Goal: Contribute content: Add original content to the website for others to see

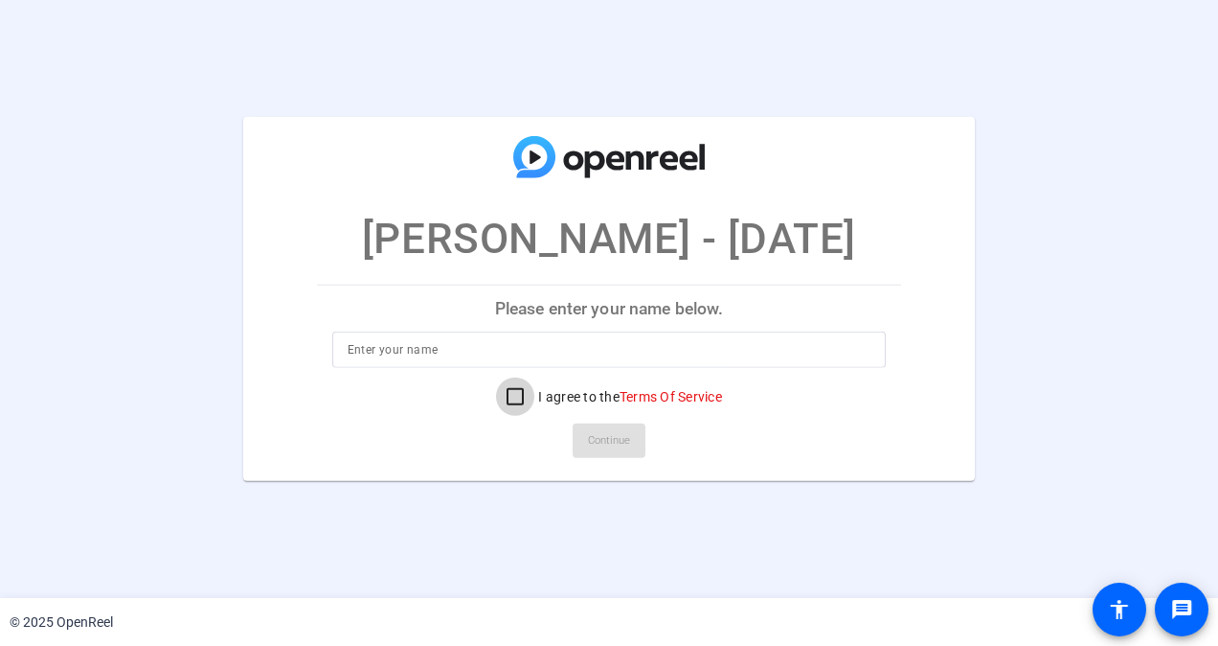
click at [496, 389] on input "I agree to the Terms Of Service" at bounding box center [515, 396] width 38 height 38
checkbox input "true"
click at [427, 352] on input at bounding box center [610, 349] width 524 height 23
type input "[PERSON_NAME]"
click at [630, 442] on span at bounding box center [609, 441] width 73 height 46
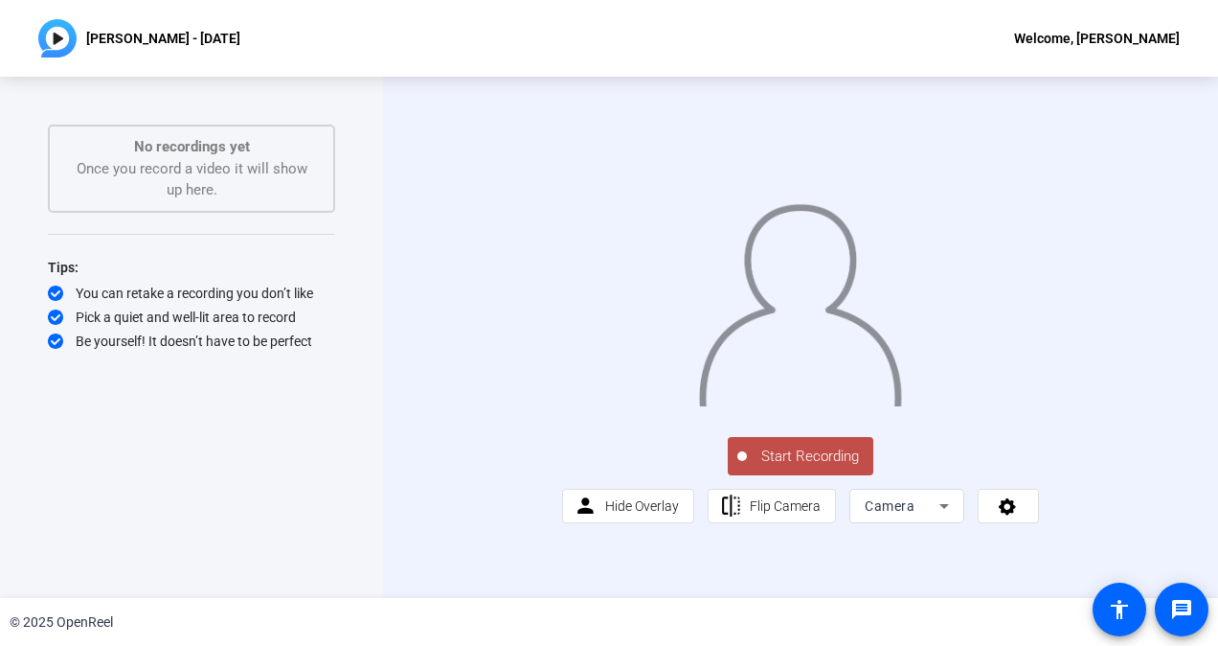
click at [772, 475] on button "Start Recording" at bounding box center [801, 456] width 146 height 38
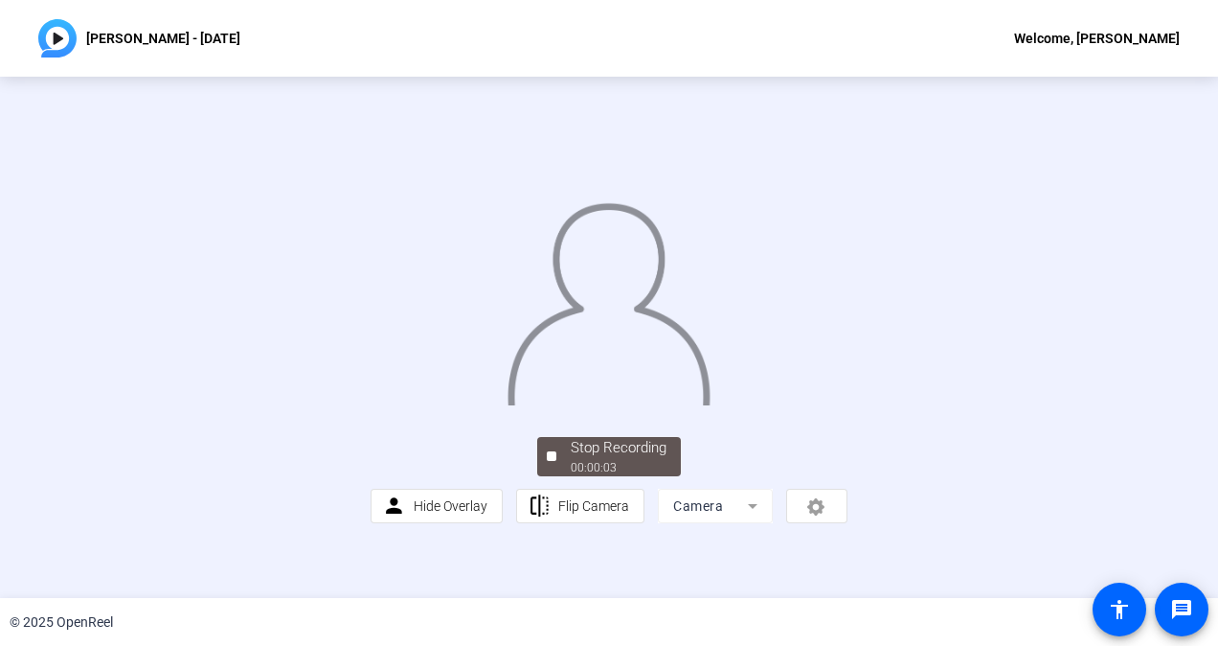
scroll to position [96, 0]
click at [601, 459] on div "Stop Recording" at bounding box center [619, 448] width 96 height 22
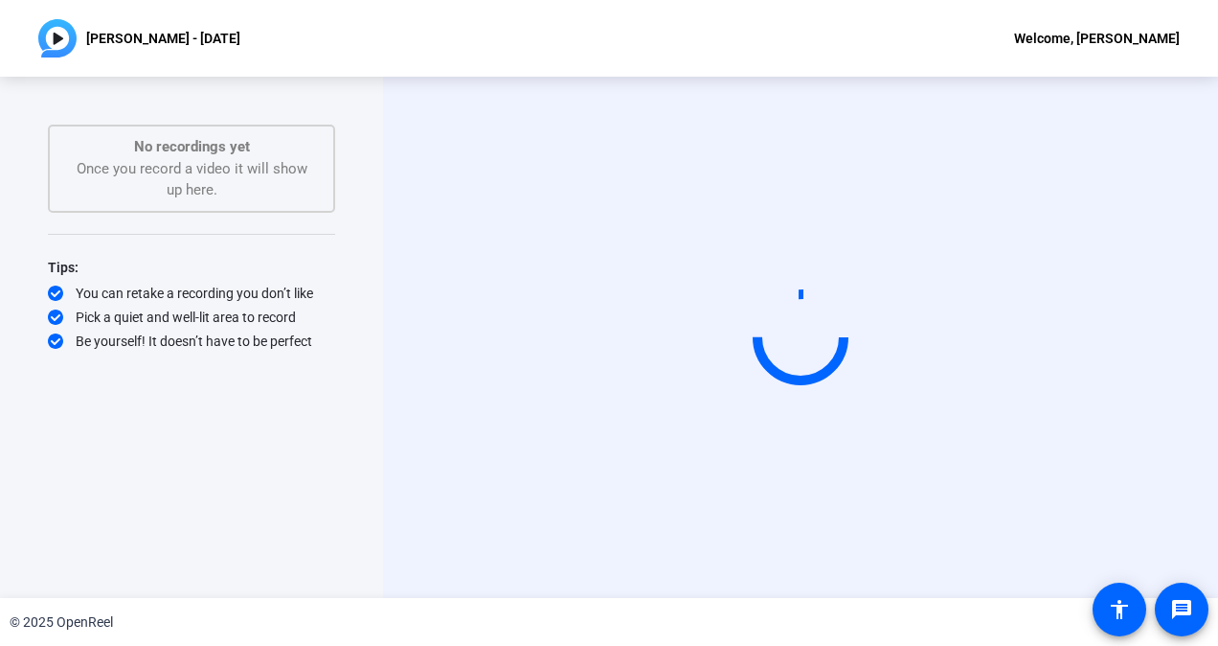
scroll to position [0, 0]
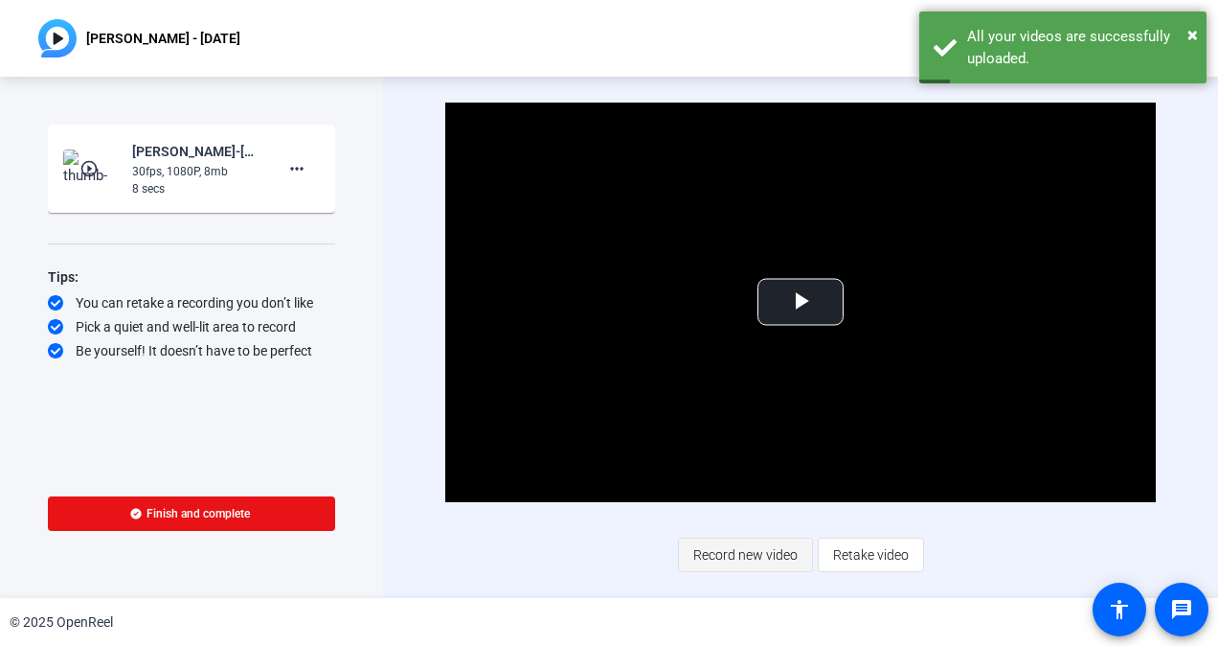
click at [755, 561] on span "Record new video" at bounding box center [745, 554] width 104 height 36
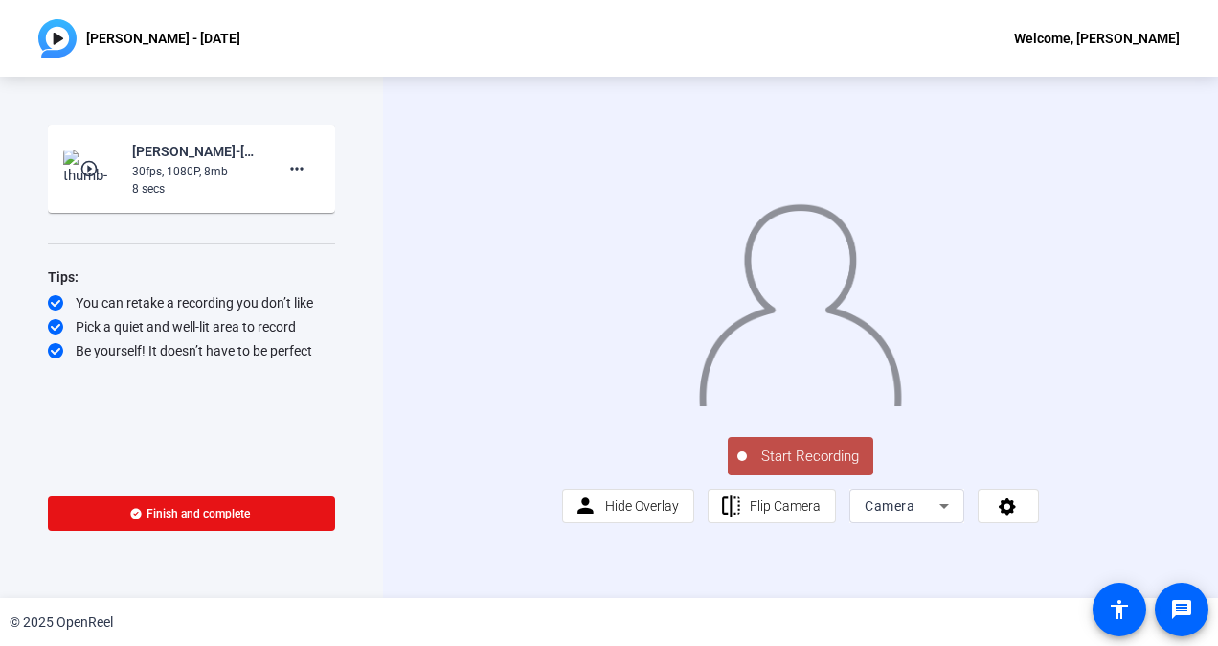
click at [788, 467] on span "Start Recording" at bounding box center [810, 456] width 126 height 22
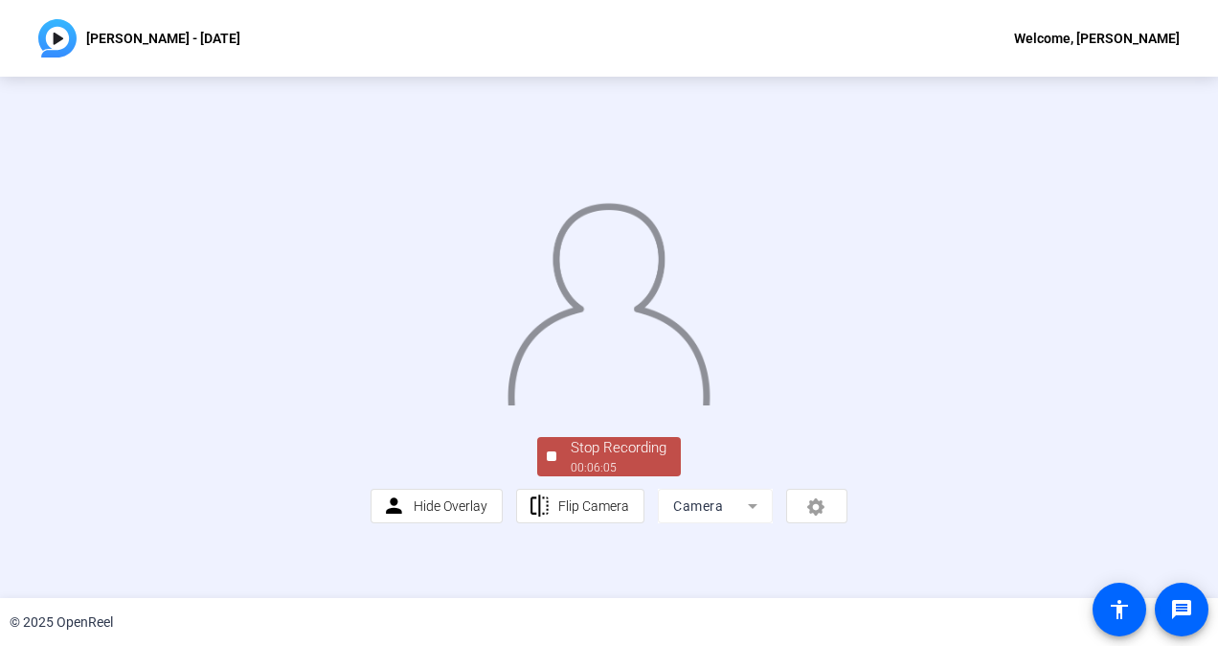
scroll to position [102, 0]
click at [607, 459] on div "Stop Recording" at bounding box center [619, 448] width 96 height 22
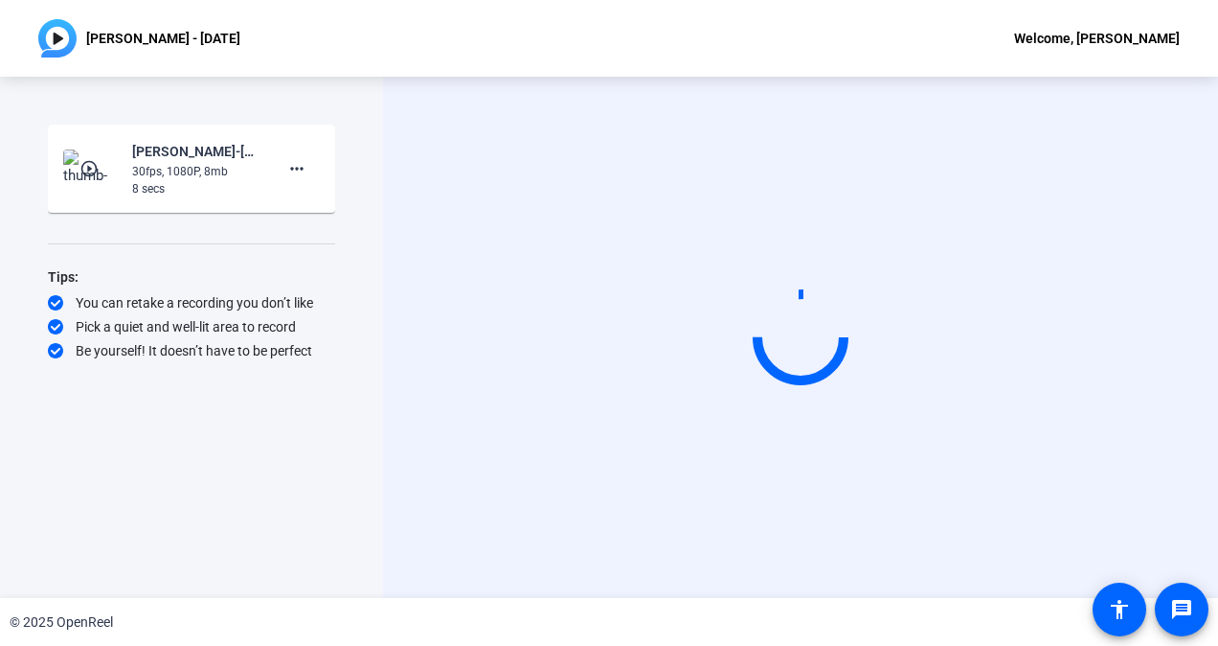
scroll to position [0, 0]
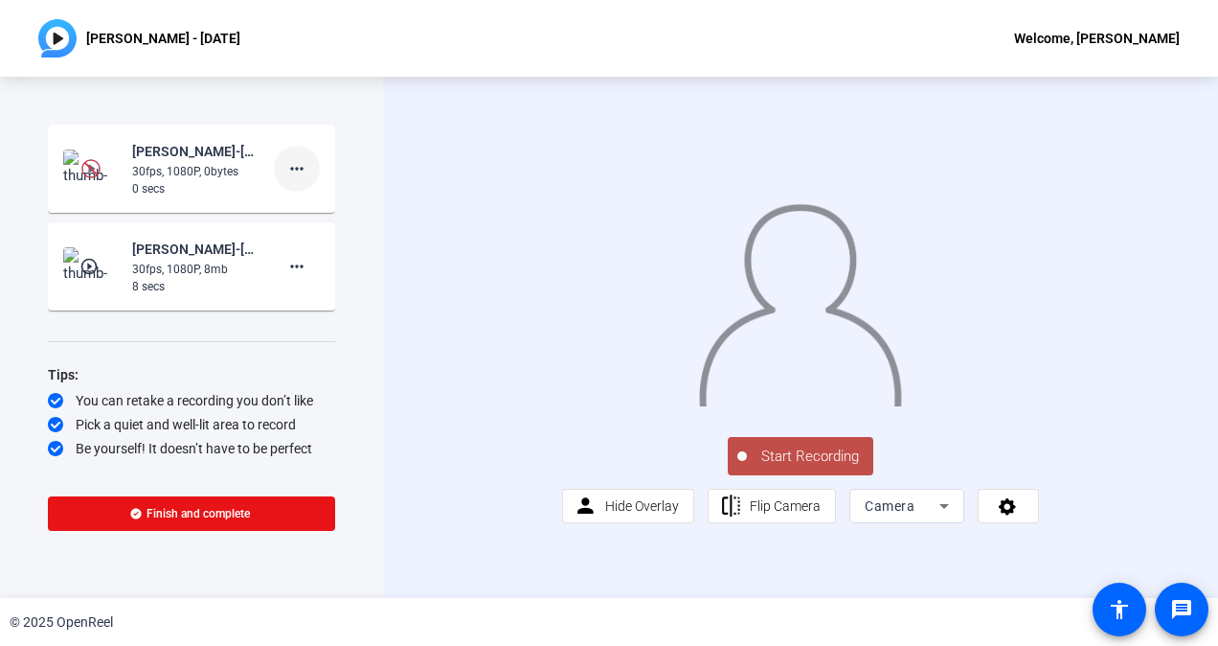
click at [300, 159] on mat-icon "more_horiz" at bounding box center [296, 168] width 23 height 23
click at [308, 208] on span "Delete clip" at bounding box center [327, 208] width 77 height 23
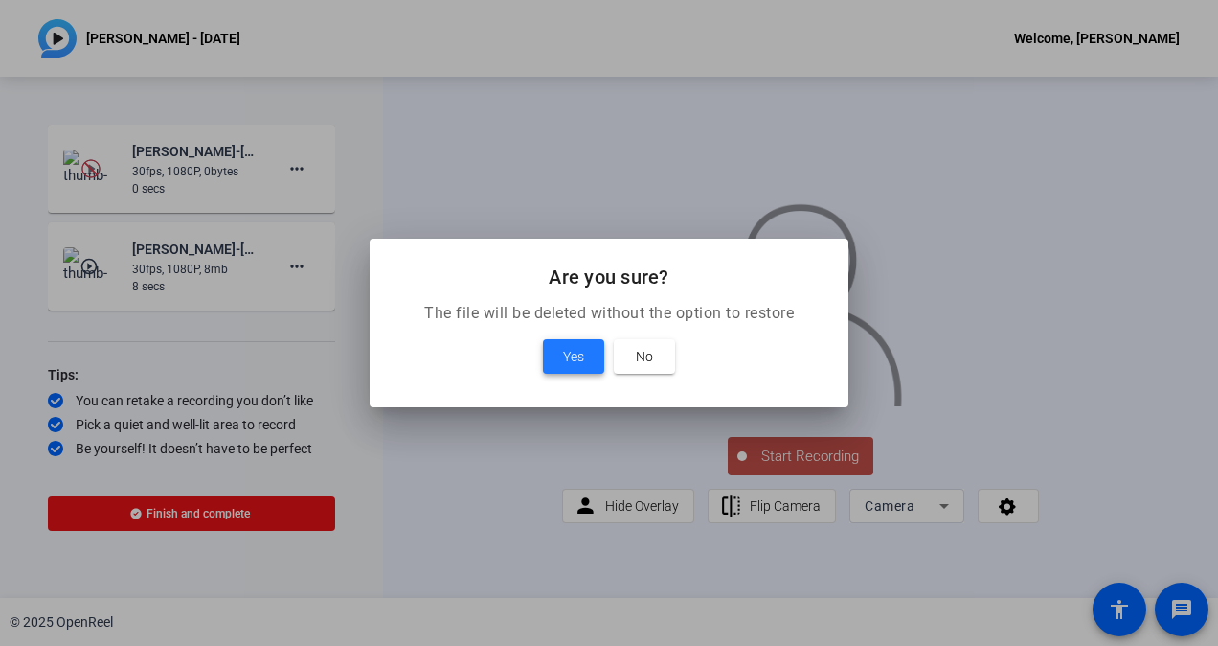
click at [579, 363] on span "Yes" at bounding box center [573, 356] width 21 height 23
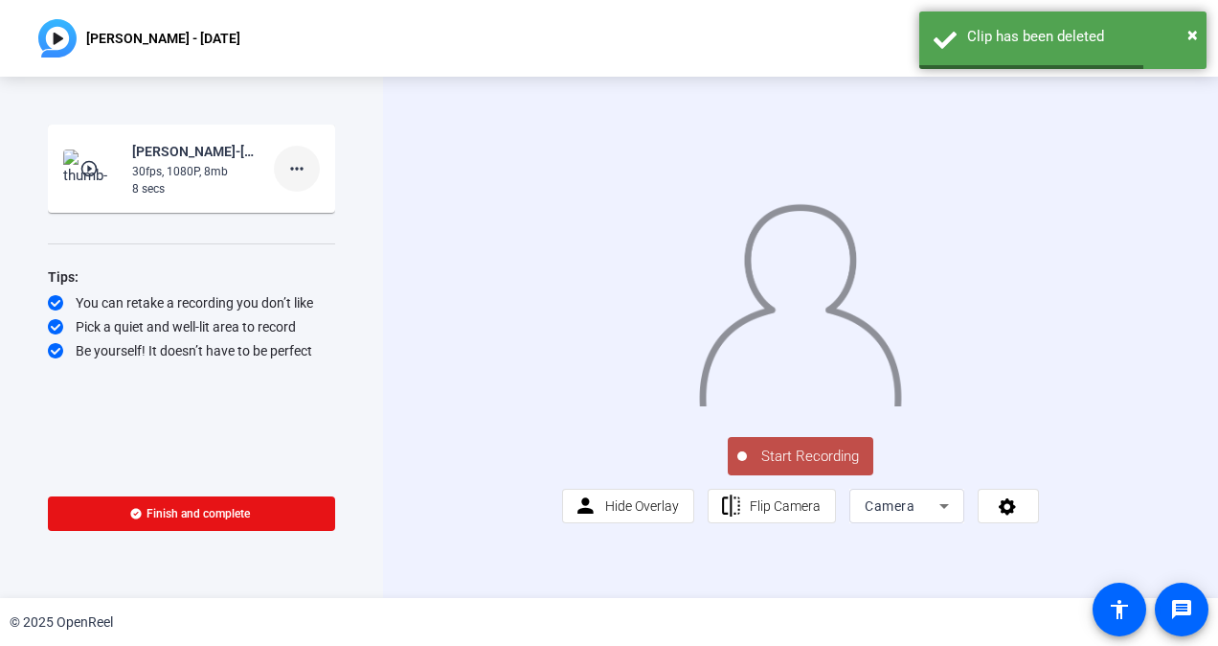
click at [293, 176] on mat-icon "more_horiz" at bounding box center [296, 168] width 23 height 23
click at [306, 203] on span "Delete clip" at bounding box center [327, 208] width 77 height 23
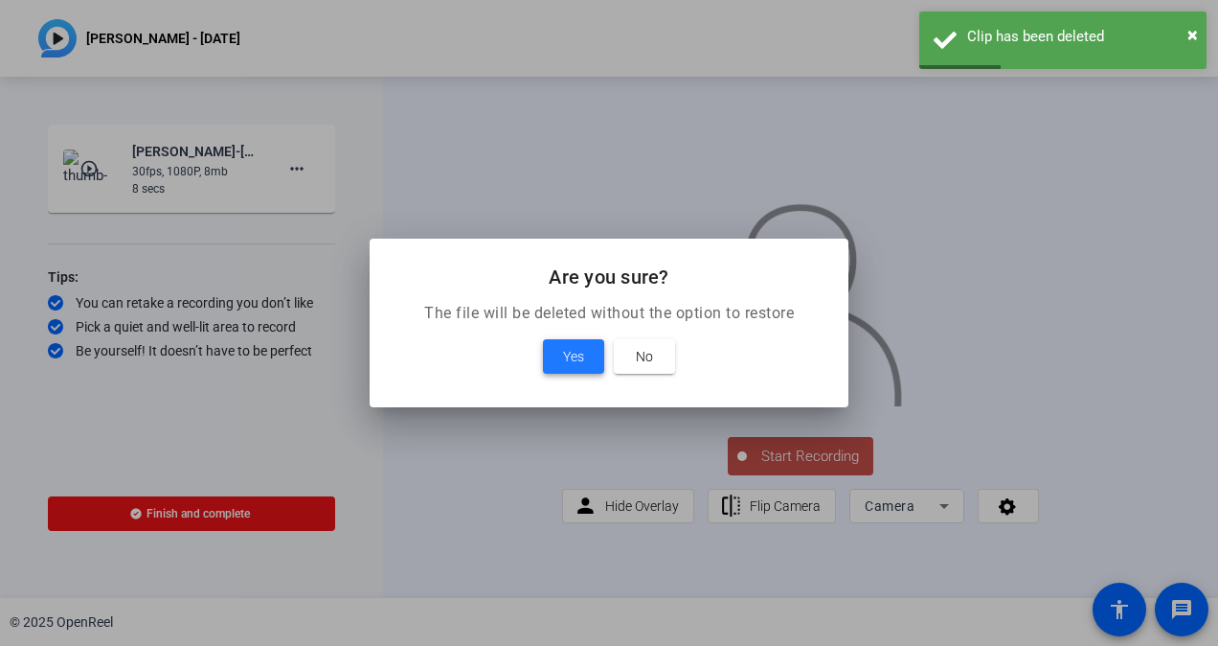
click at [577, 360] on span "Yes" at bounding box center [573, 356] width 21 height 23
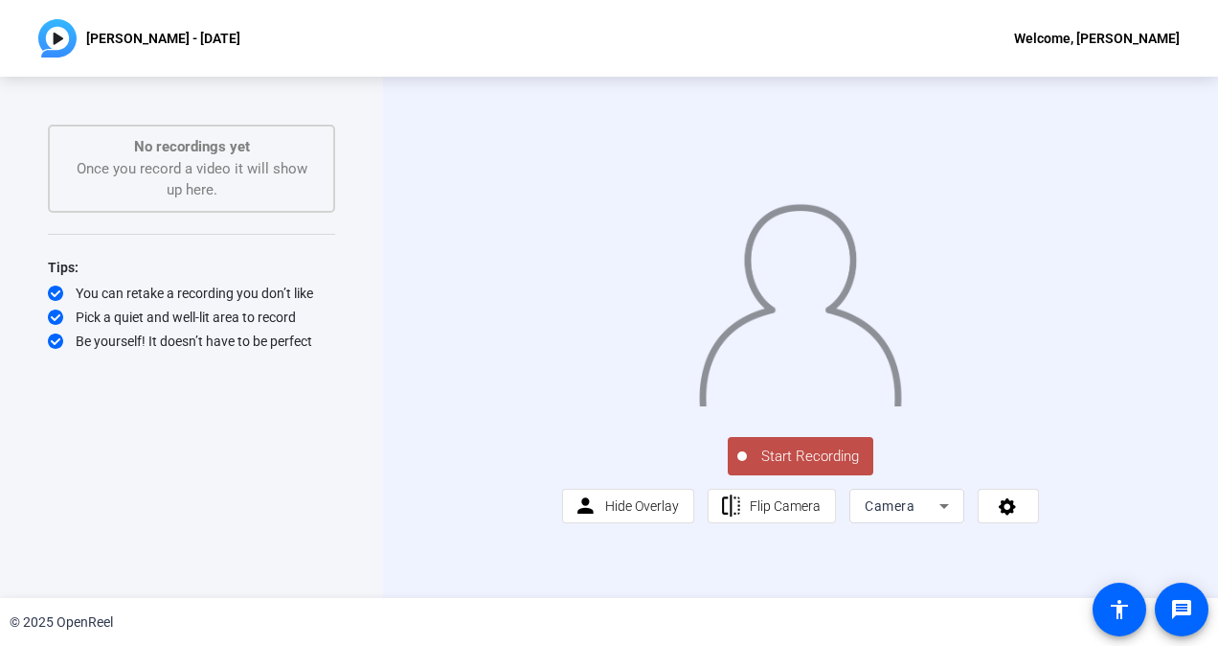
click at [795, 467] on span "Start Recording" at bounding box center [810, 456] width 126 height 22
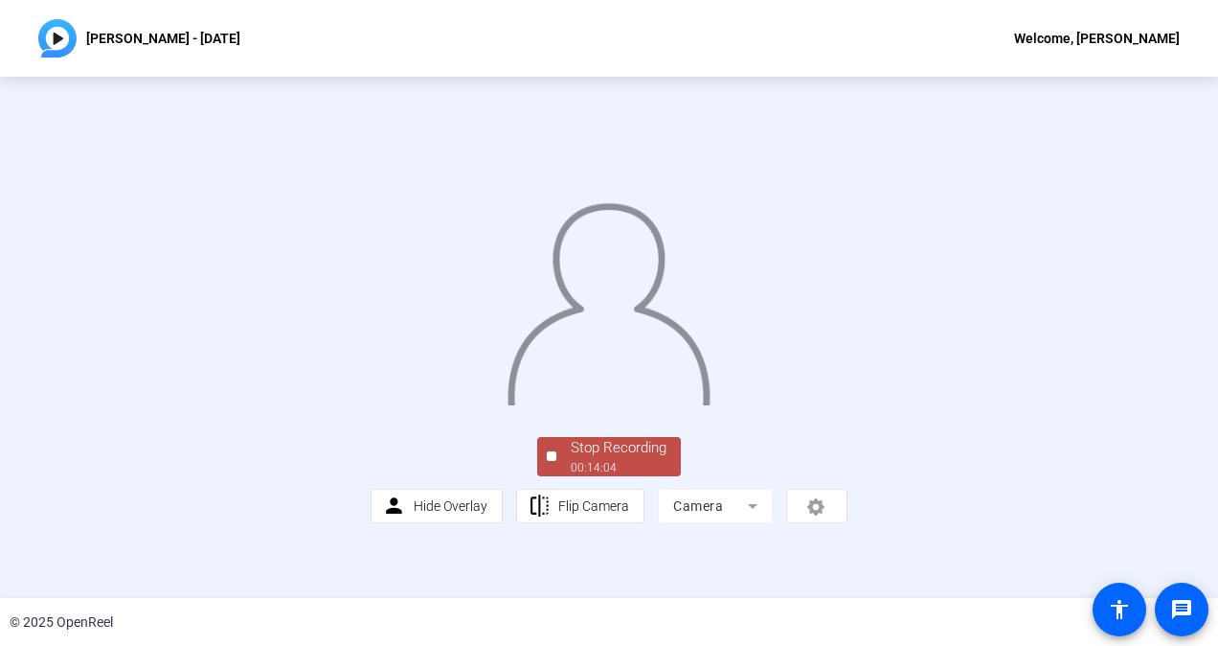
scroll to position [96, 0]
click at [595, 476] on div "00:14:05" at bounding box center [619, 467] width 96 height 17
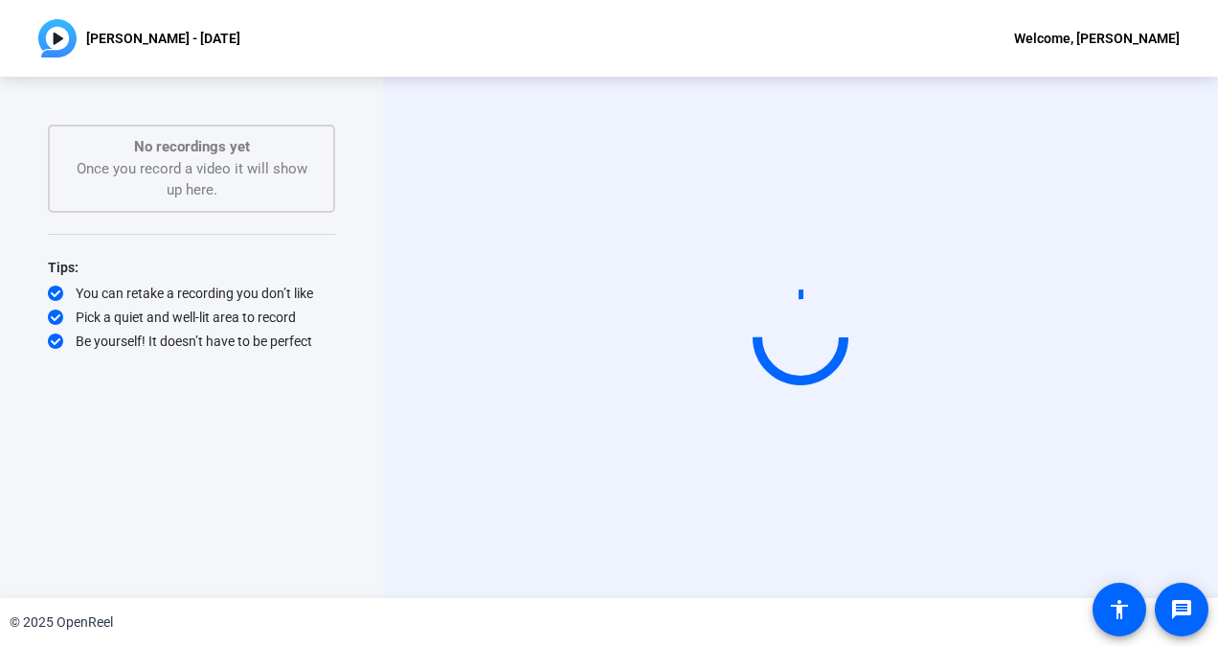
click at [669, 318] on video at bounding box center [800, 338] width 287 height 162
click at [686, 328] on video at bounding box center [800, 338] width 287 height 162
click at [178, 38] on p "[PERSON_NAME] - [DATE]" at bounding box center [163, 38] width 154 height 23
click at [1110, 33] on div "Welcome, [PERSON_NAME]" at bounding box center [1097, 38] width 166 height 23
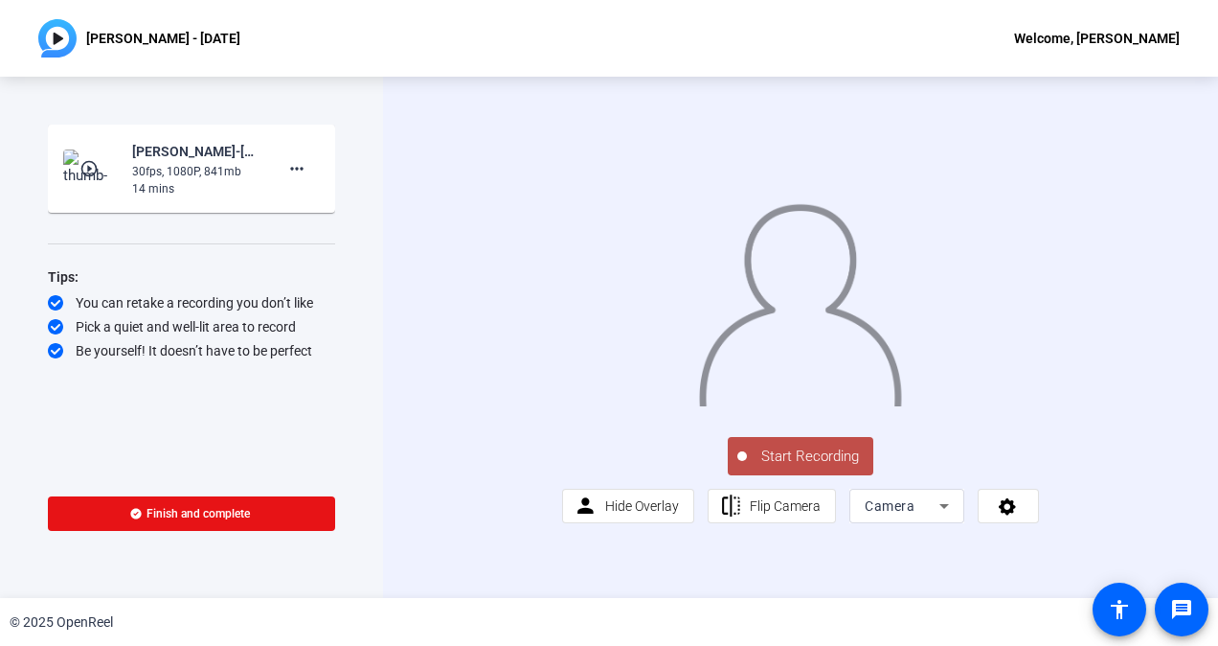
click at [100, 161] on mat-icon "play_circle_outline" at bounding box center [90, 168] width 23 height 19
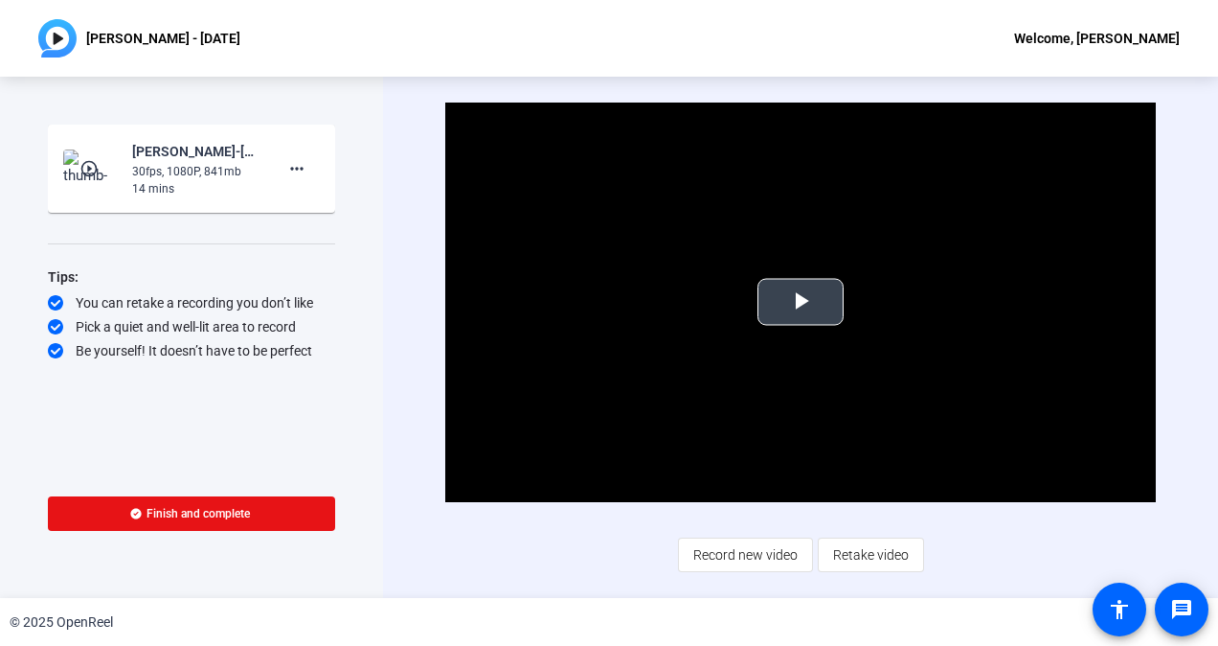
click at [801, 302] on span "Video Player" at bounding box center [801, 302] width 0 height 0
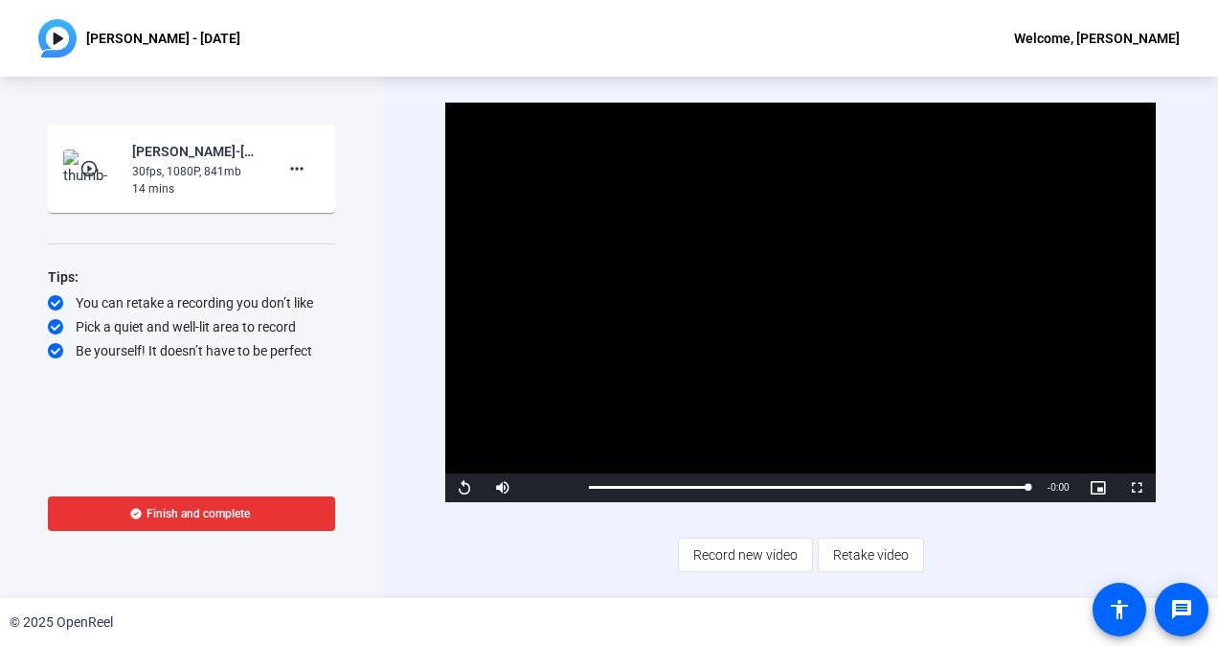
click at [183, 516] on span "Finish and complete" at bounding box center [198, 513] width 103 height 15
